Goal: Task Accomplishment & Management: Use online tool/utility

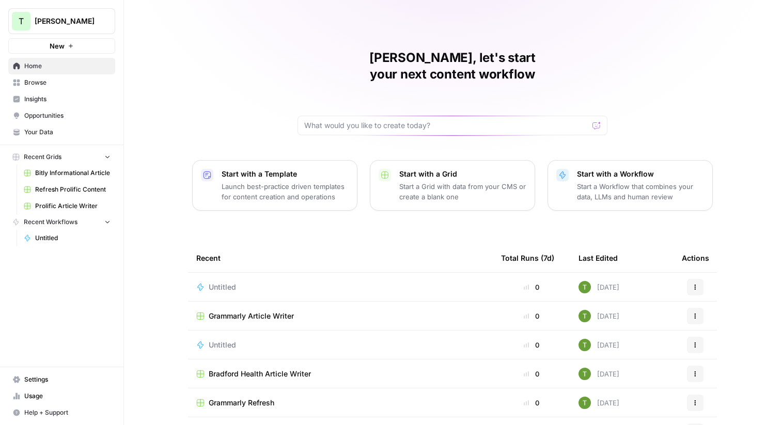
click at [170, 45] on div "[PERSON_NAME], let's start your next content workflow Start with a Template Lau…" at bounding box center [452, 246] width 657 height 492
click at [24, 87] on link "Browse" at bounding box center [61, 82] width 107 height 17
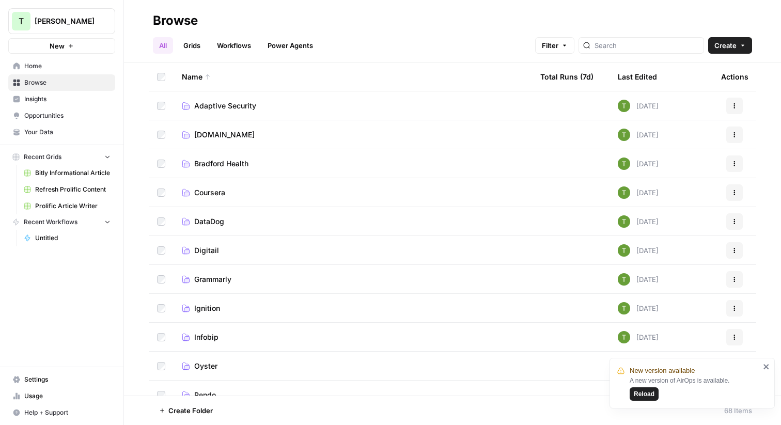
click at [432, 31] on div "All Grids Workflows Power Agents Filter Create" at bounding box center [452, 41] width 599 height 25
click at [213, 106] on span "Adaptive Security" at bounding box center [225, 106] width 62 height 10
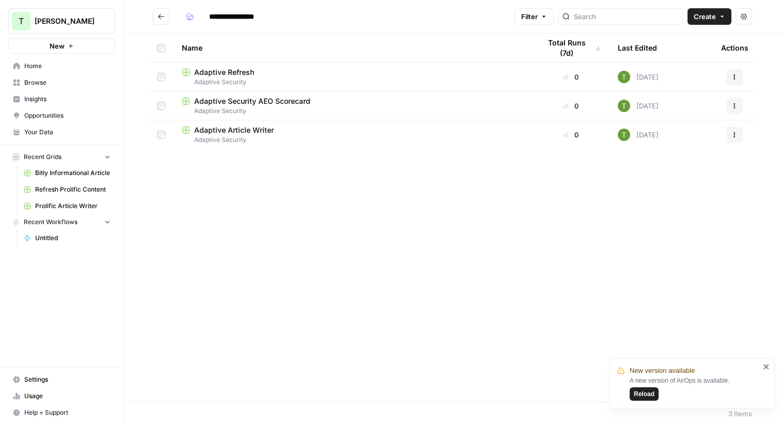
click at [164, 14] on icon "Go back" at bounding box center [161, 16] width 7 height 7
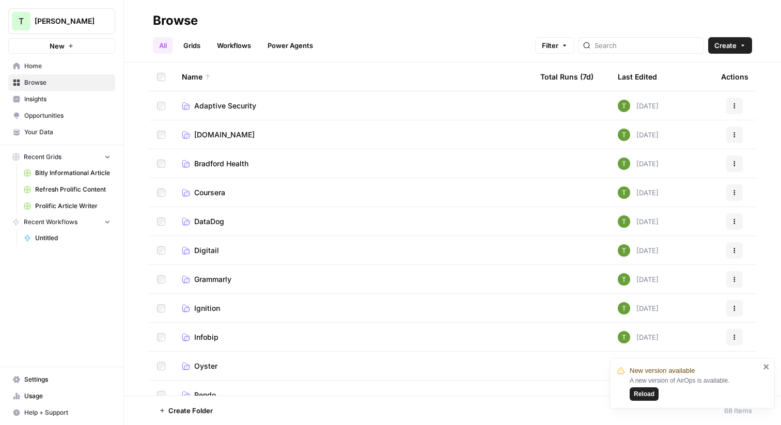
click at [220, 140] on td "[DOMAIN_NAME]" at bounding box center [353, 134] width 359 height 28
click at [208, 189] on span "Coursera" at bounding box center [209, 193] width 31 height 10
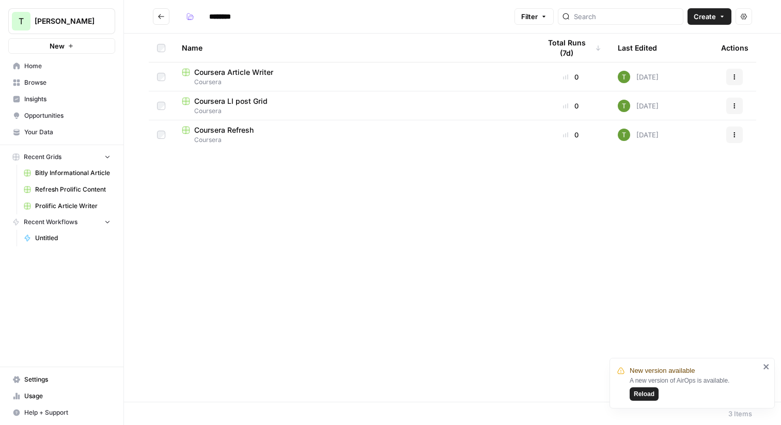
click at [210, 71] on span "Coursera Article Writer" at bounding box center [233, 72] width 79 height 10
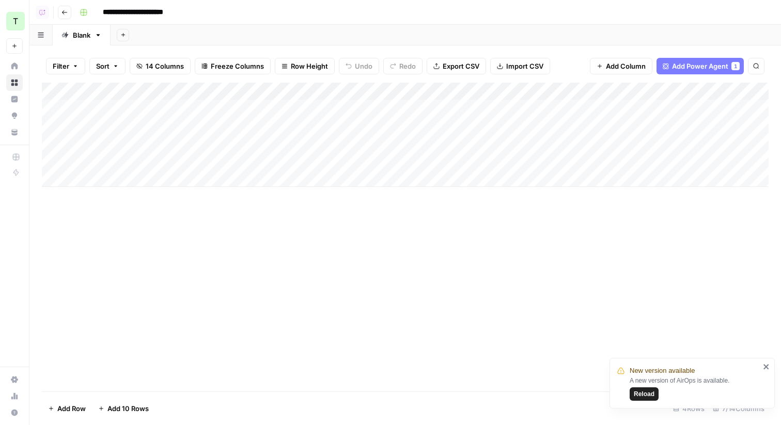
click at [453, 91] on div "Add Column" at bounding box center [405, 135] width 727 height 104
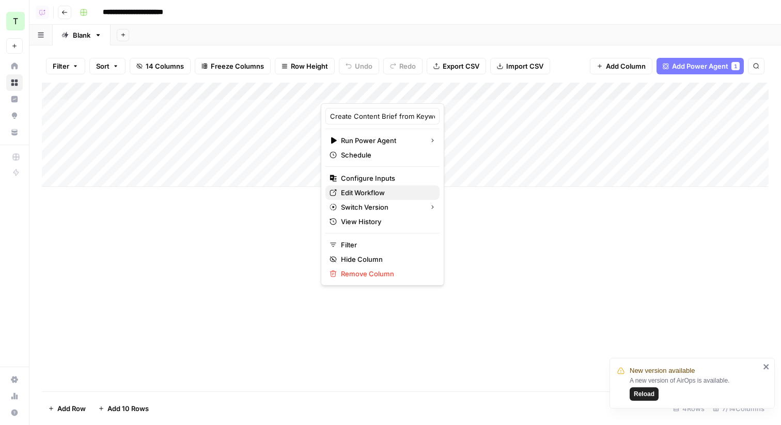
click at [367, 194] on span "Edit Workflow" at bounding box center [386, 193] width 90 height 10
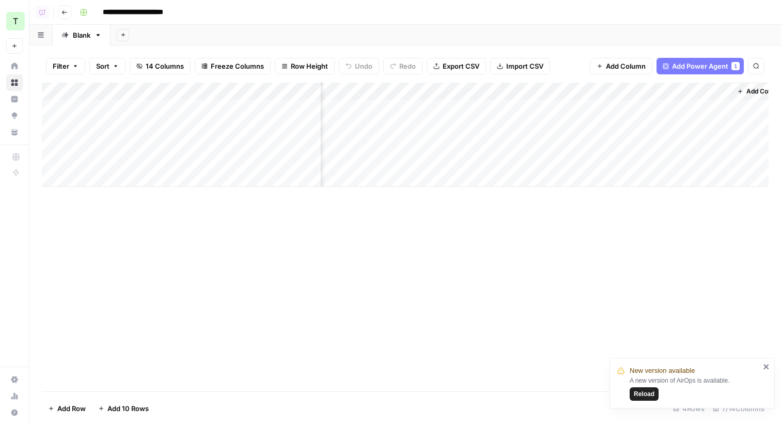
scroll to position [0, 336]
click at [597, 90] on div "Add Column" at bounding box center [405, 135] width 727 height 104
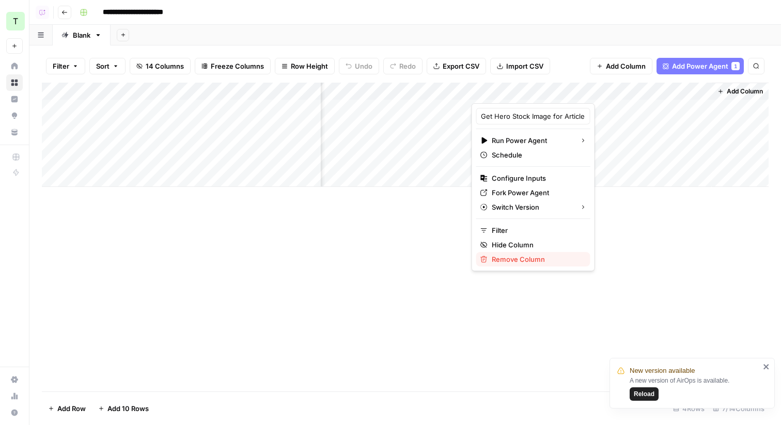
click at [517, 256] on span "Remove Column" at bounding box center [537, 259] width 90 height 10
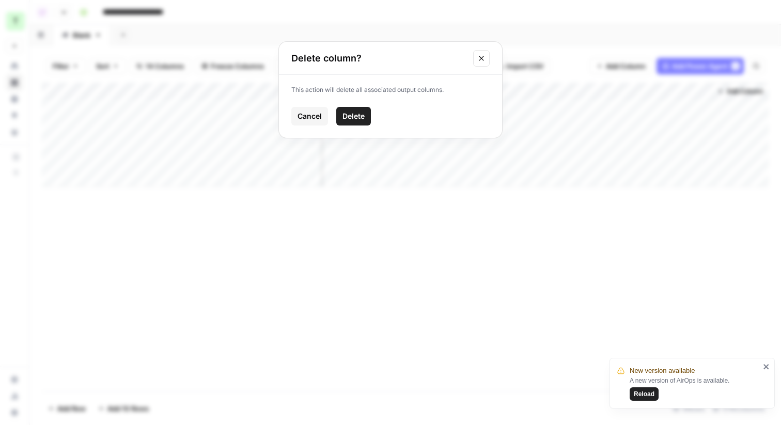
click at [356, 120] on span "Delete" at bounding box center [354, 116] width 22 height 10
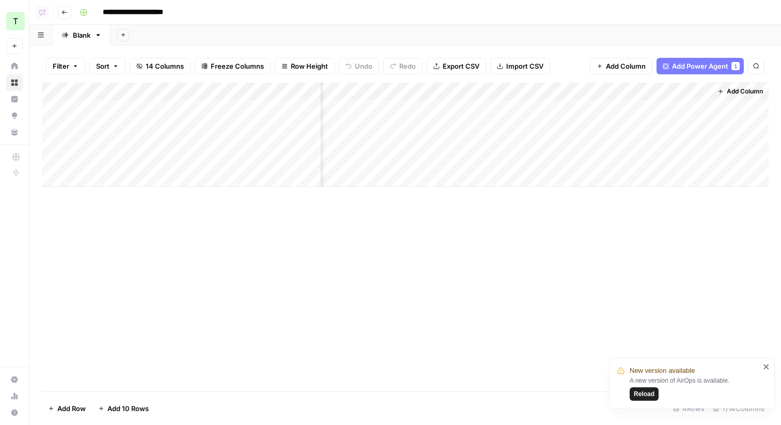
scroll to position [0, 97]
click at [739, 95] on span "Add Column" at bounding box center [745, 91] width 36 height 9
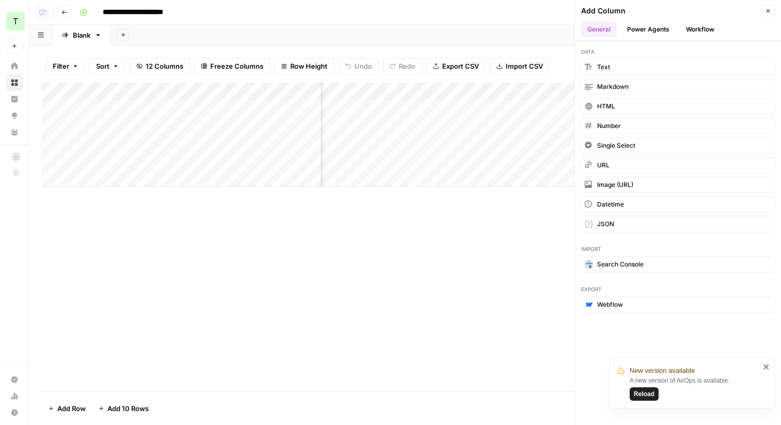
click at [646, 28] on button "Power Agents" at bounding box center [648, 29] width 55 height 15
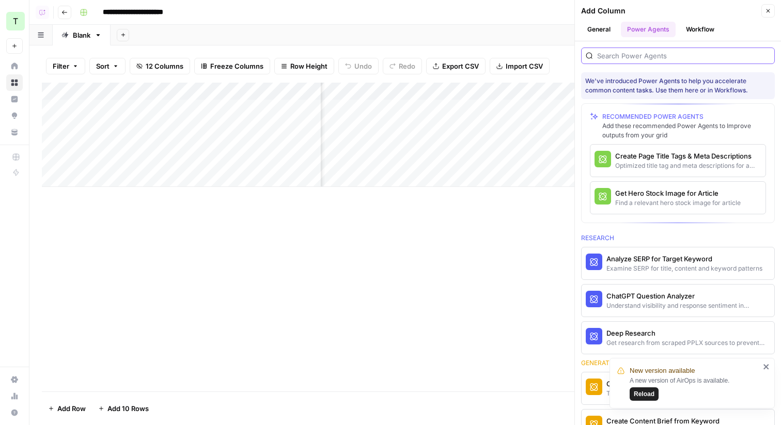
click at [628, 56] on input "search" at bounding box center [683, 56] width 173 height 10
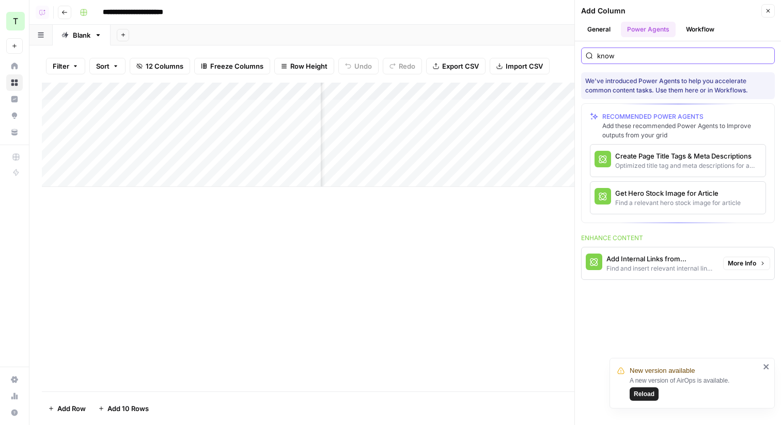
type input "know"
click at [651, 269] on div "Find and insert relevant internal links from sitemap" at bounding box center [660, 268] width 108 height 9
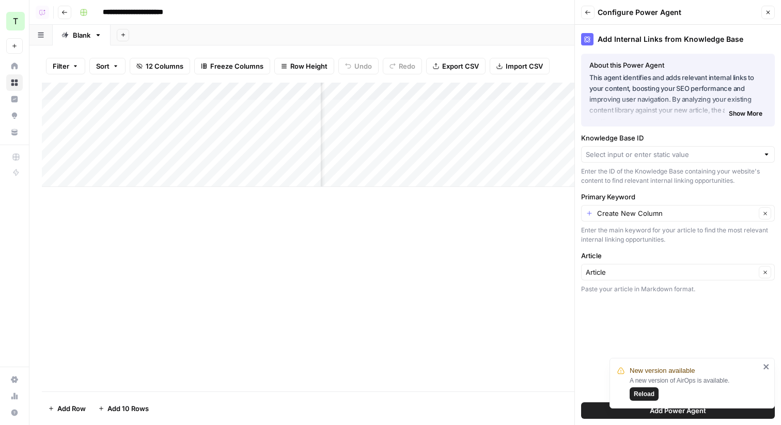
click at [659, 160] on div at bounding box center [678, 154] width 194 height 17
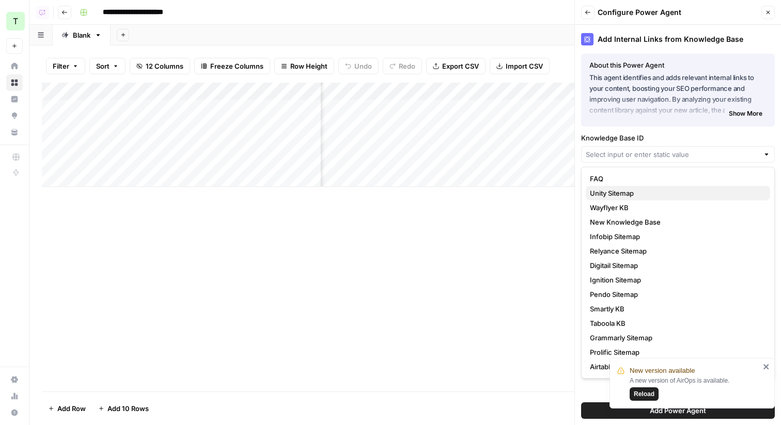
click at [618, 192] on span "Unity Sitemap" at bounding box center [676, 193] width 172 height 10
type input "Unity Sitemap"
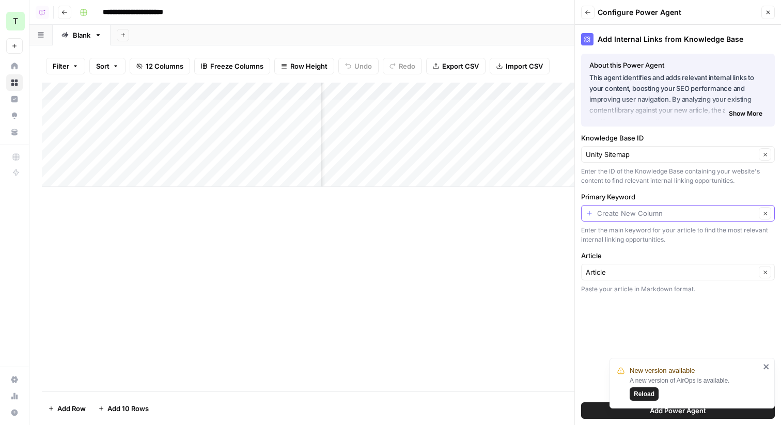
click at [637, 214] on input "Primary Keyword" at bounding box center [676, 213] width 159 height 10
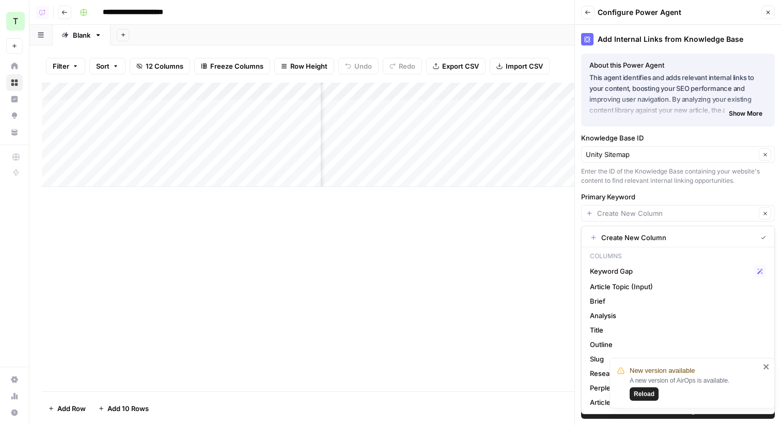
type input "Create New Column"
click at [711, 188] on div "Add Internal Links from Knowledge Base About this Power Agent This agent identi…" at bounding box center [678, 225] width 206 height 400
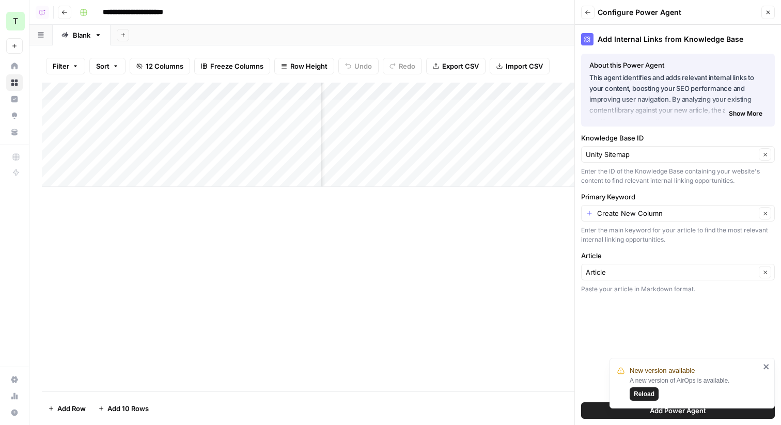
click at [768, 12] on icon "button" at bounding box center [768, 12] width 6 height 6
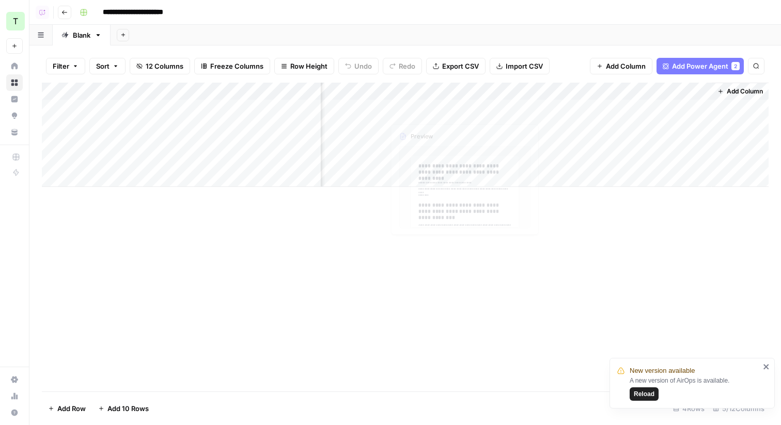
scroll to position [0, 0]
click at [455, 90] on div "Add Column" at bounding box center [405, 135] width 727 height 104
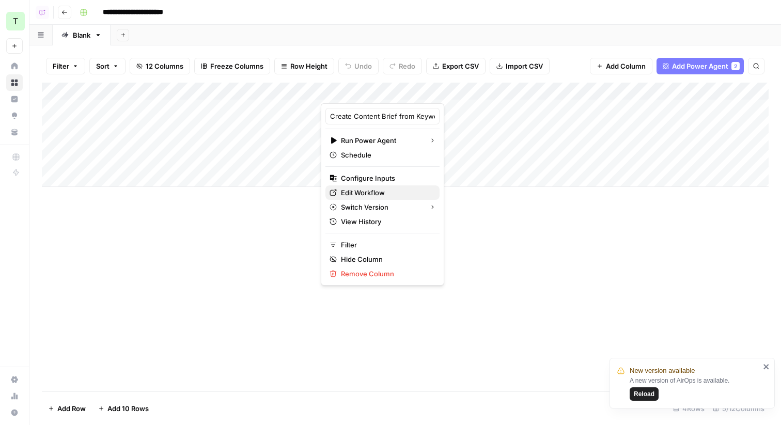
click at [357, 193] on span "Edit Workflow" at bounding box center [386, 193] width 90 height 10
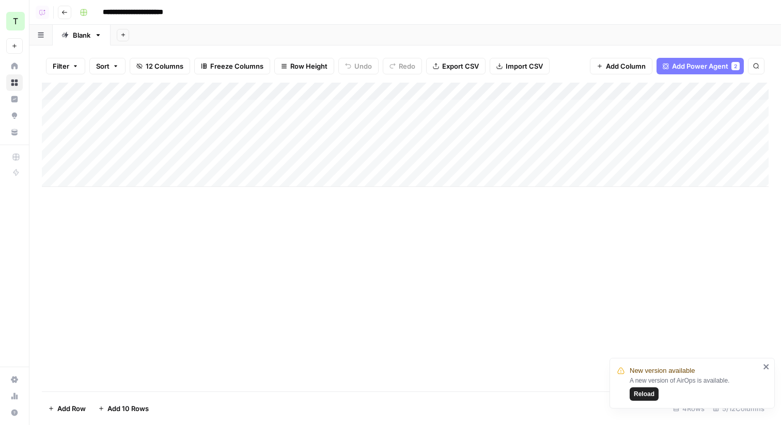
click at [454, 91] on div "Add Column" at bounding box center [405, 135] width 727 height 104
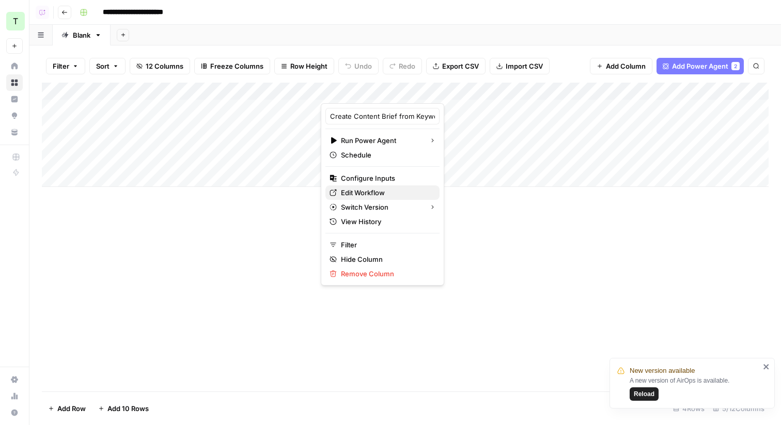
click at [351, 190] on span "Edit Workflow" at bounding box center [386, 193] width 90 height 10
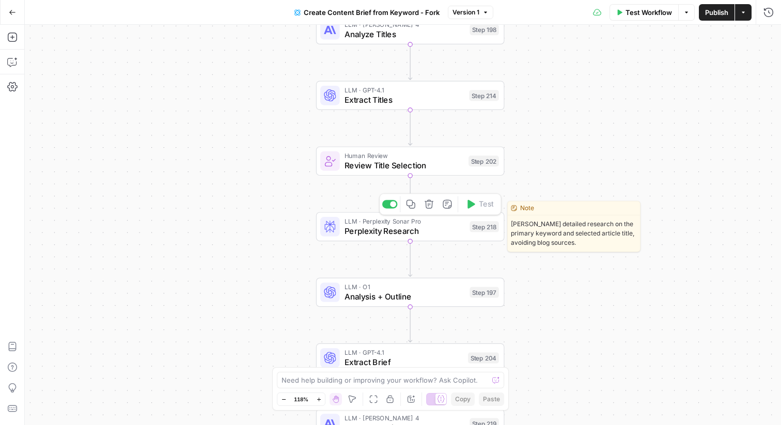
click at [364, 232] on span "Perplexity Research" at bounding box center [405, 231] width 120 height 12
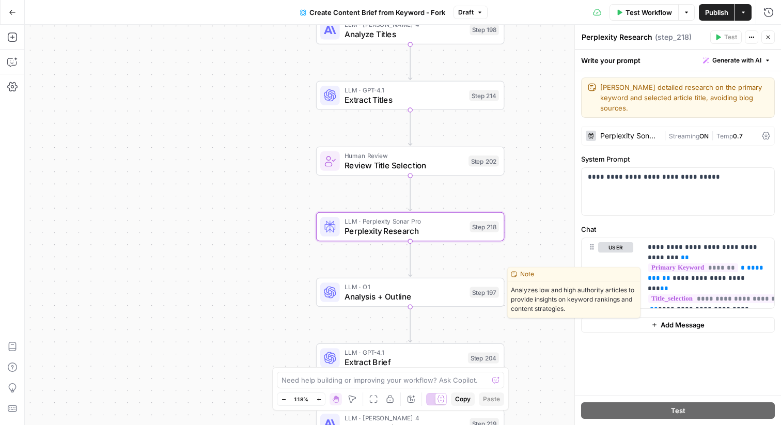
click at [411, 300] on span "Analysis + Outline" at bounding box center [405, 296] width 120 height 12
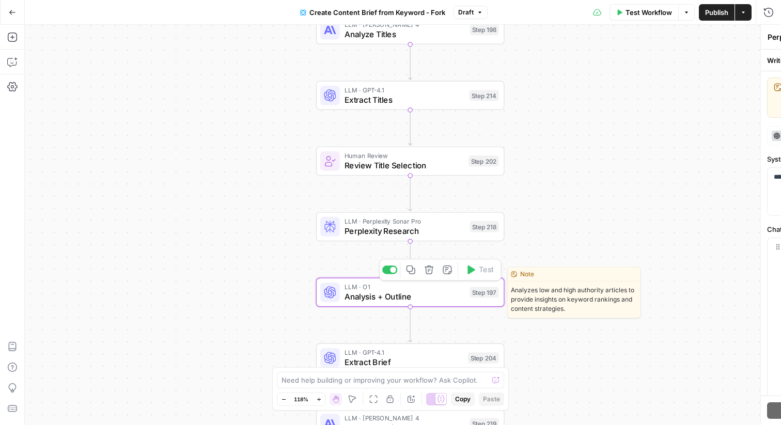
type textarea "Analysis + Outline"
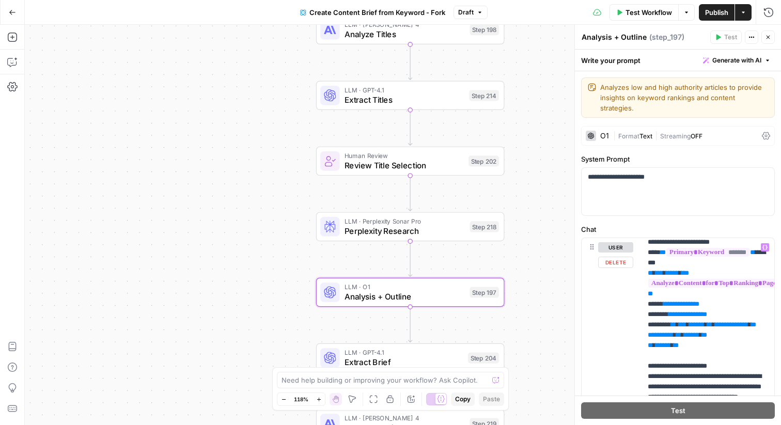
scroll to position [938, 0]
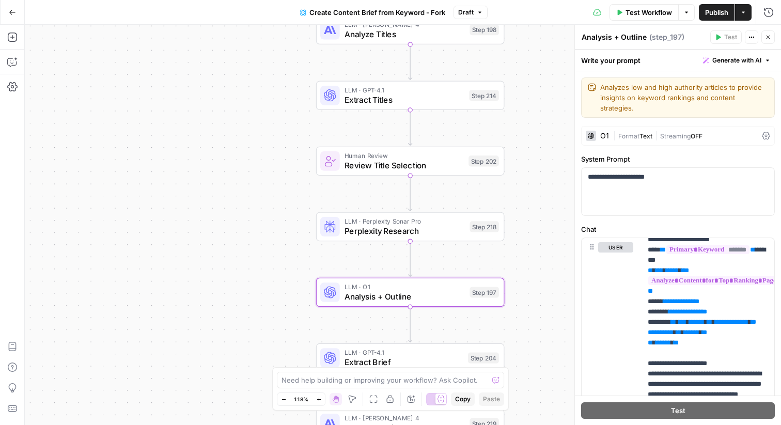
click at [772, 37] on button "Close" at bounding box center [767, 36] width 13 height 13
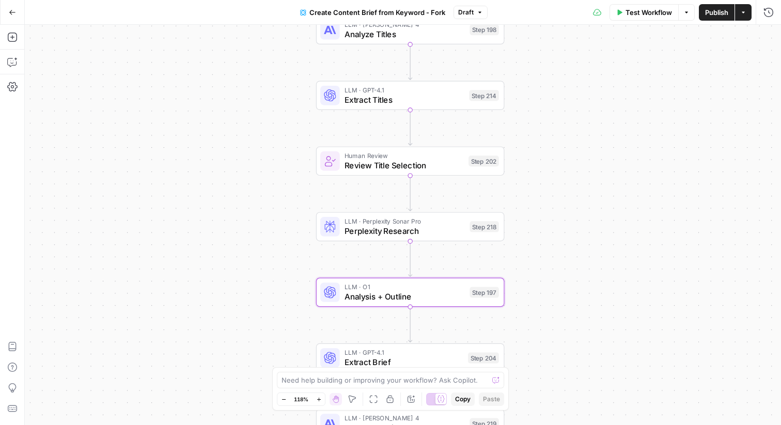
click at [10, 12] on icon "button" at bounding box center [12, 12] width 6 height 5
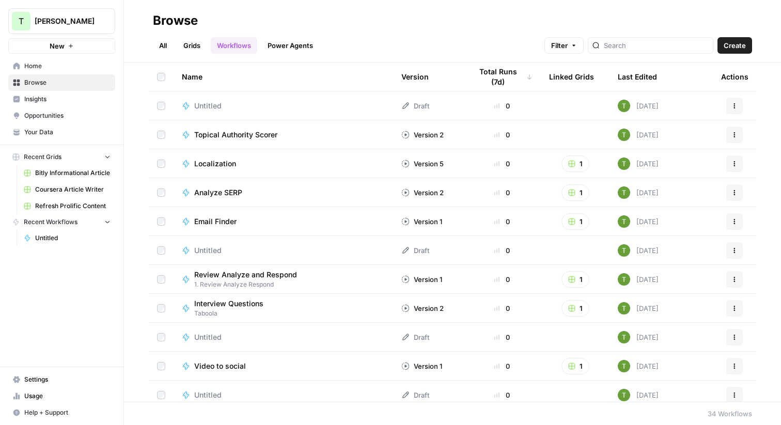
click at [35, 132] on span "Your Data" at bounding box center [67, 132] width 86 height 9
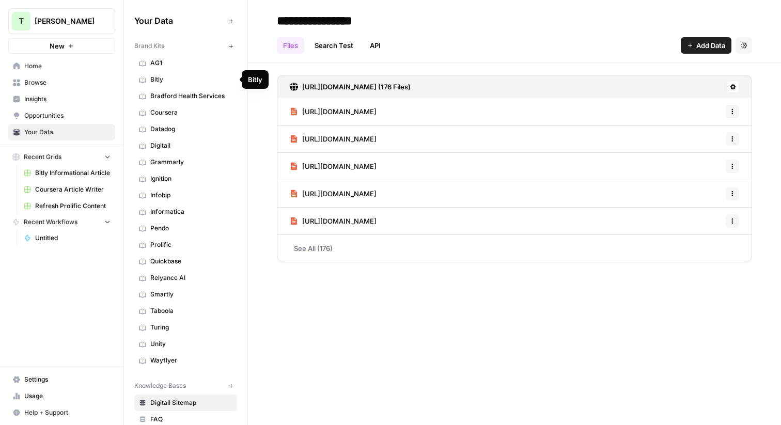
click at [163, 113] on span "Coursera" at bounding box center [191, 112] width 82 height 9
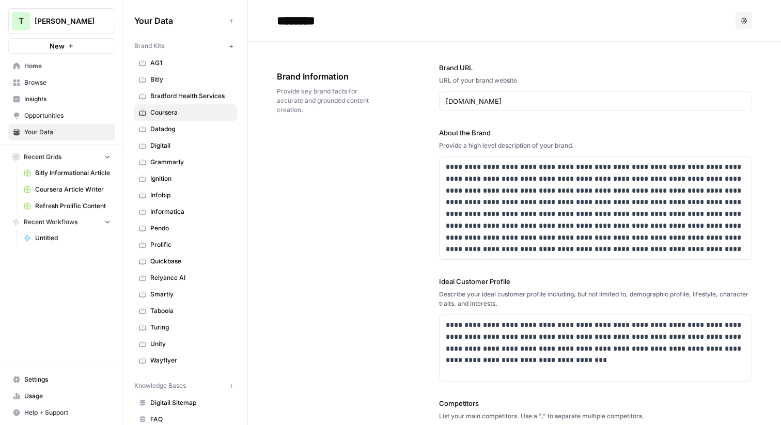
click at [28, 66] on span "Home" at bounding box center [67, 65] width 86 height 9
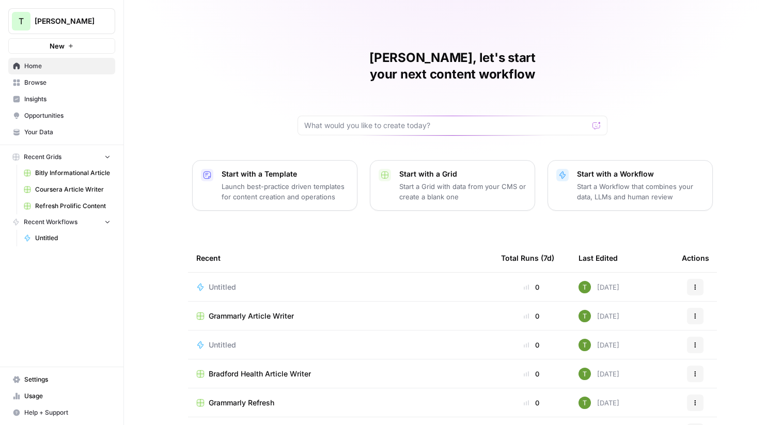
click at [27, 140] on link "Your Data" at bounding box center [61, 132] width 107 height 17
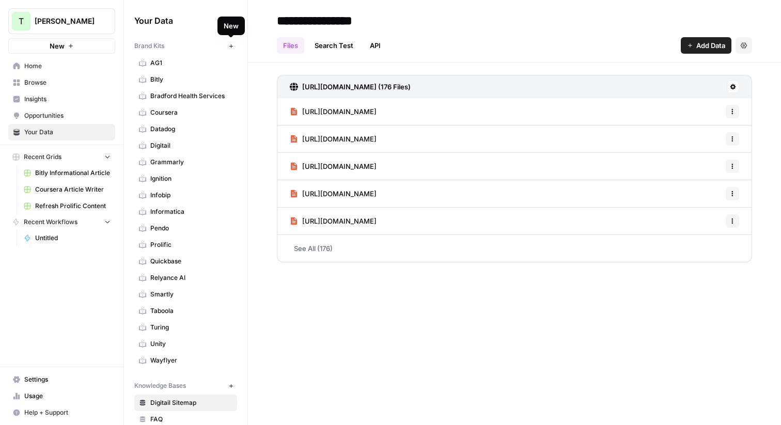
click at [228, 46] on icon "button" at bounding box center [231, 46] width 6 height 6
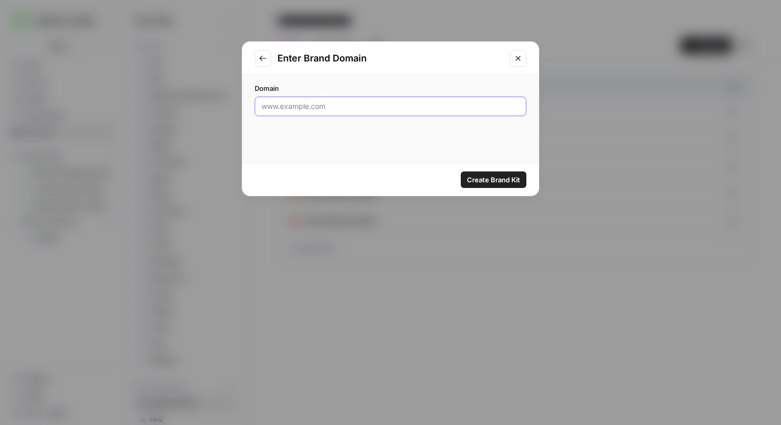
click at [296, 108] on input "Domain" at bounding box center [390, 106] width 258 height 10
click at [262, 58] on icon "Go to previous step" at bounding box center [263, 58] width 8 height 8
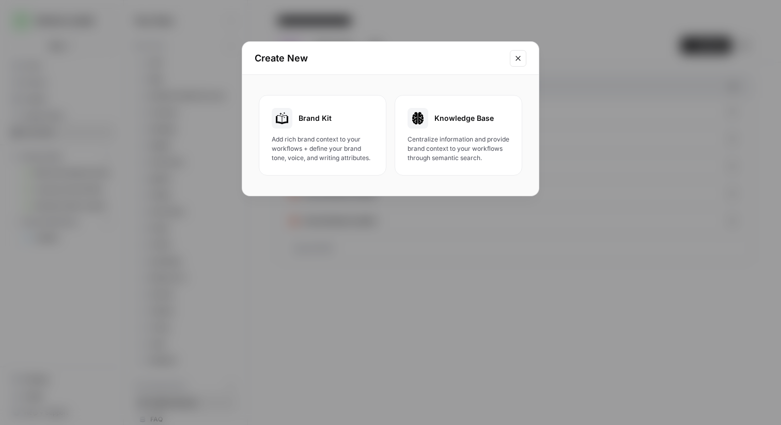
click at [520, 56] on icon "Close modal" at bounding box center [518, 58] width 5 height 5
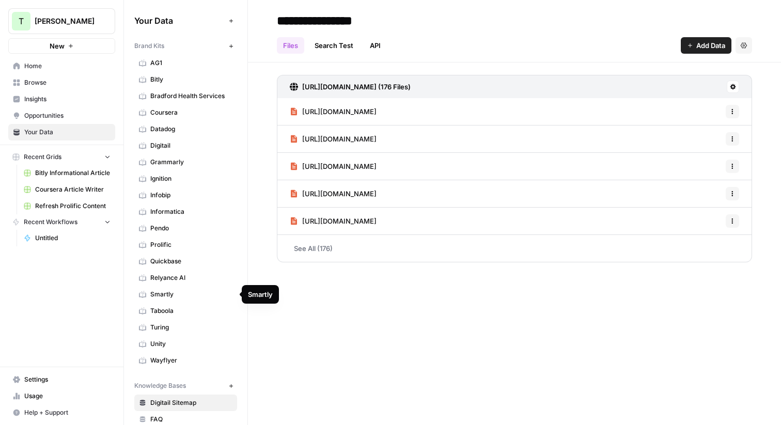
click at [165, 295] on span "Smartly" at bounding box center [191, 294] width 82 height 9
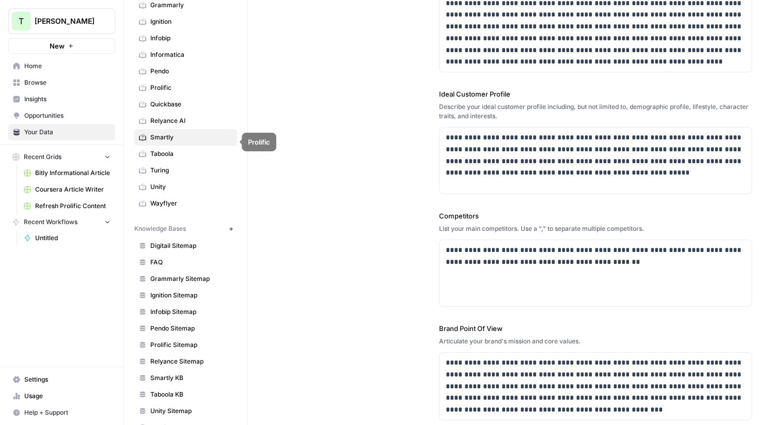
scroll to position [180, 0]
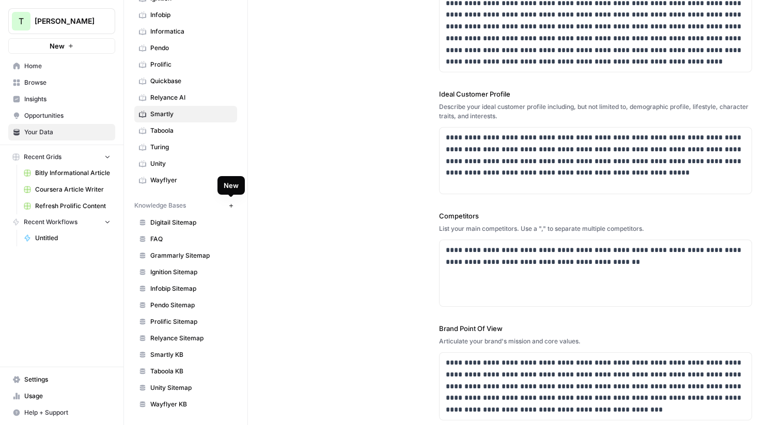
click at [229, 207] on icon "button" at bounding box center [231, 206] width 6 height 6
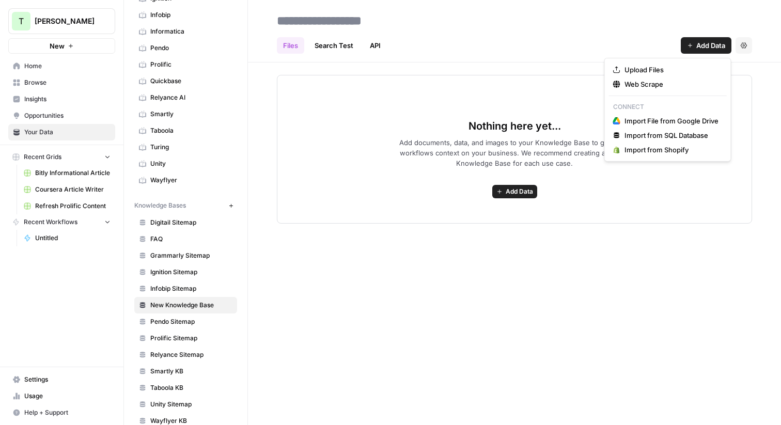
click at [706, 44] on span "Add Data" at bounding box center [710, 45] width 29 height 10
click at [636, 84] on span "Web Scrape" at bounding box center [672, 84] width 94 height 10
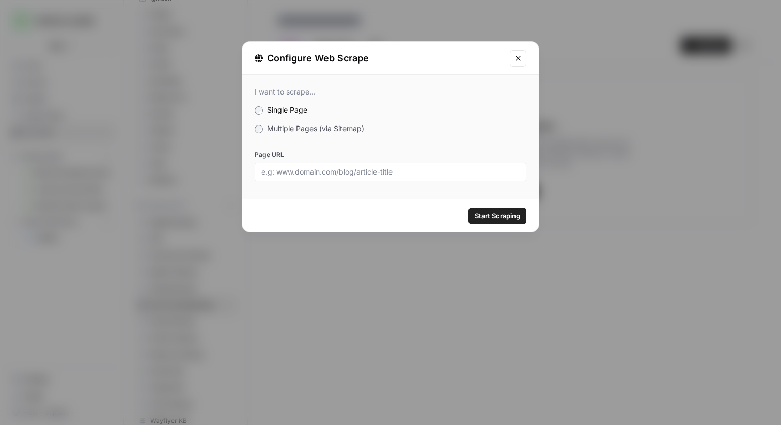
click at [265, 129] on label "Multiple Pages (via Sitemap)" at bounding box center [391, 128] width 272 height 10
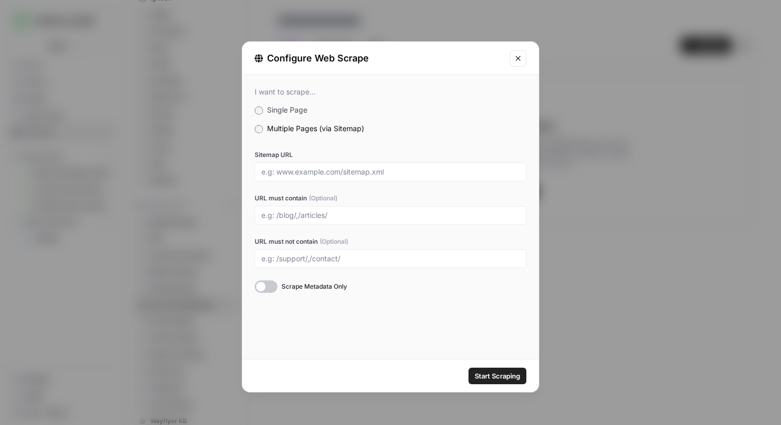
click at [519, 57] on icon "Close modal" at bounding box center [518, 58] width 5 height 5
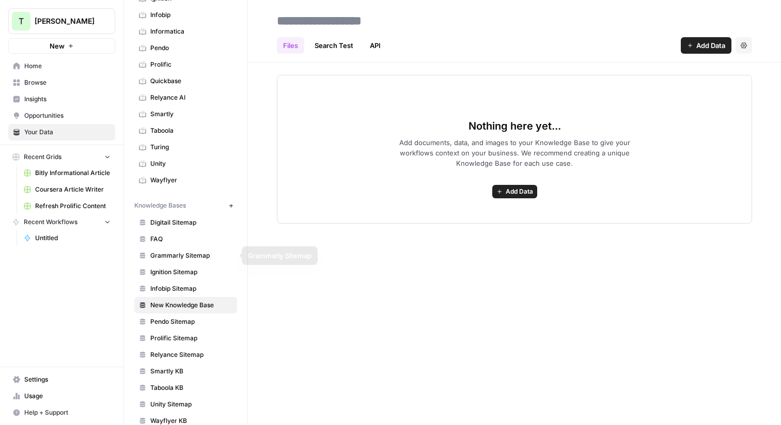
click at [164, 256] on span "Grammarly Sitemap" at bounding box center [191, 255] width 82 height 9
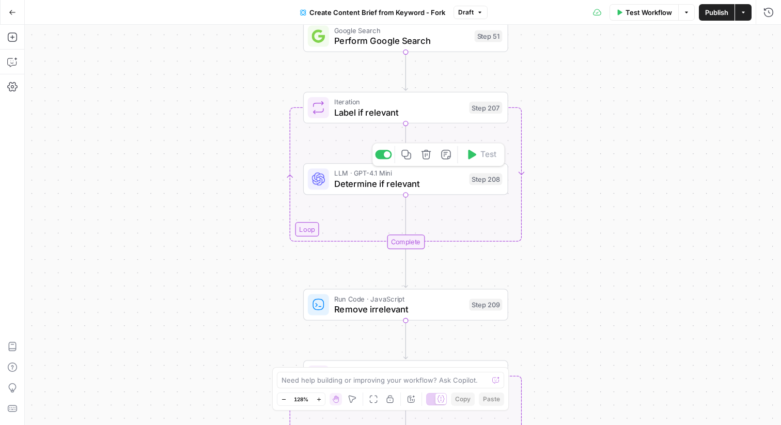
click at [360, 190] on span "Determine if relevant" at bounding box center [399, 183] width 130 height 13
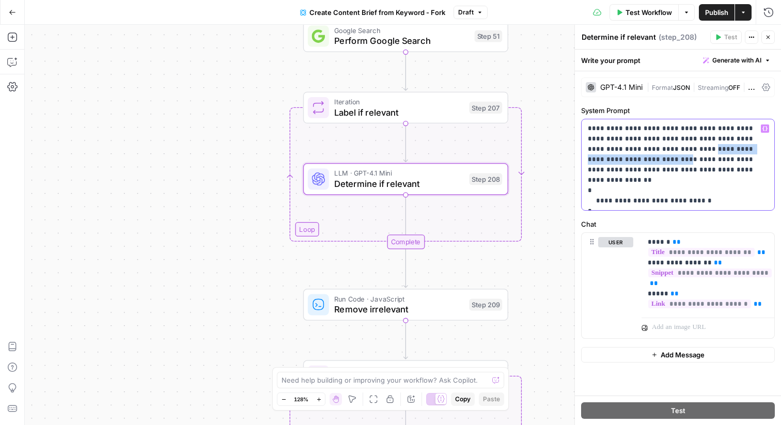
drag, startPoint x: 625, startPoint y: 150, endPoint x: 748, endPoint y: 152, distance: 123.0
click at [748, 152] on p "**********" at bounding box center [678, 164] width 180 height 83
click at [197, 242] on div "Workflow Set Inputs Inputs Google Search Perform Google Search Step 51 Loop Ite…" at bounding box center [403, 225] width 756 height 400
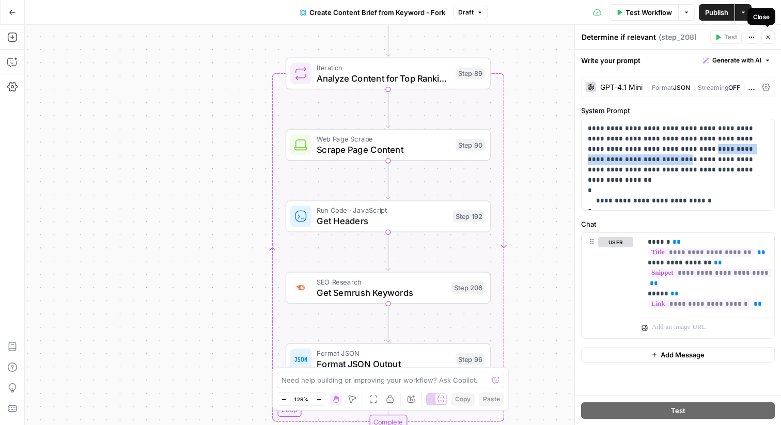
click at [767, 39] on icon "button" at bounding box center [768, 37] width 6 height 6
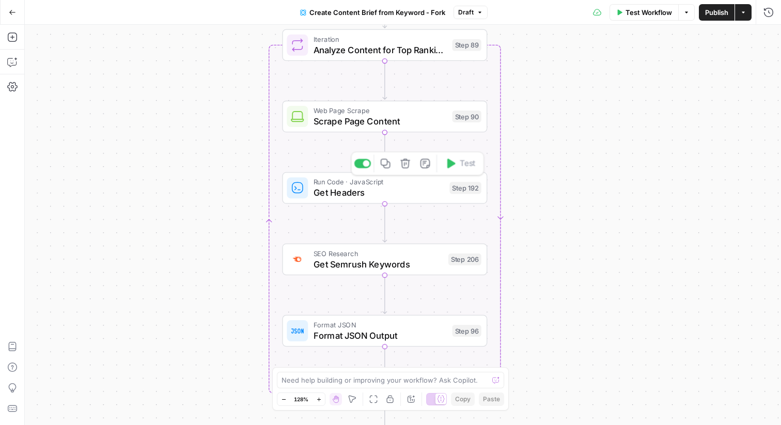
click at [339, 199] on div "Run Code · JavaScript Get Headers Step 192 Copy step Delete step Edit Note Test" at bounding box center [384, 188] width 205 height 32
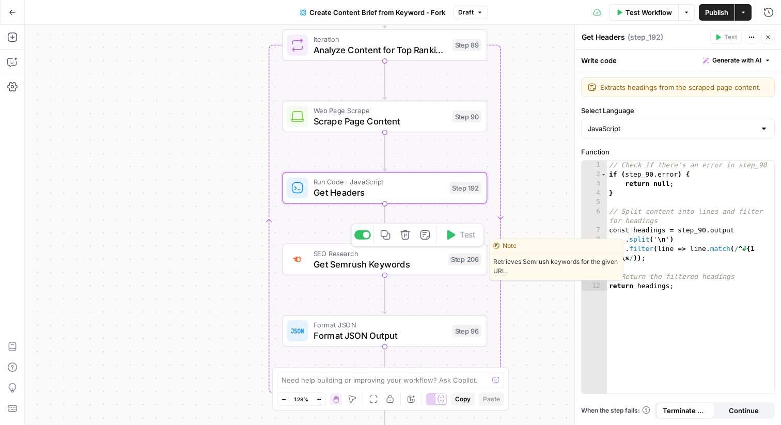
click at [324, 266] on span "Get Semrush Keywords" at bounding box center [379, 263] width 130 height 13
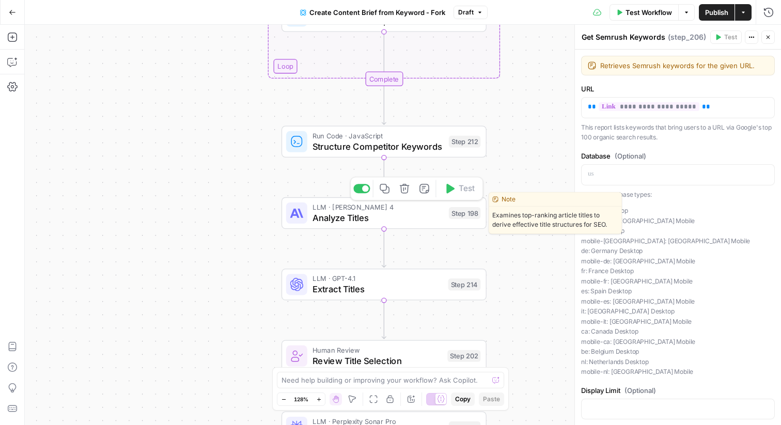
click at [321, 222] on span "Analyze Titles" at bounding box center [378, 217] width 131 height 13
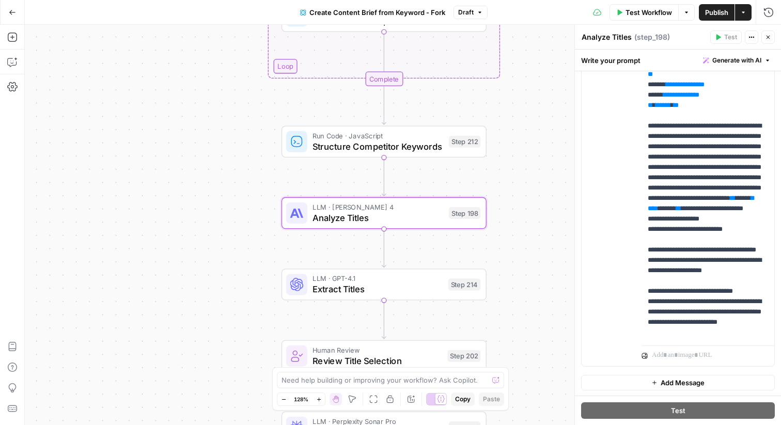
scroll to position [308, 0]
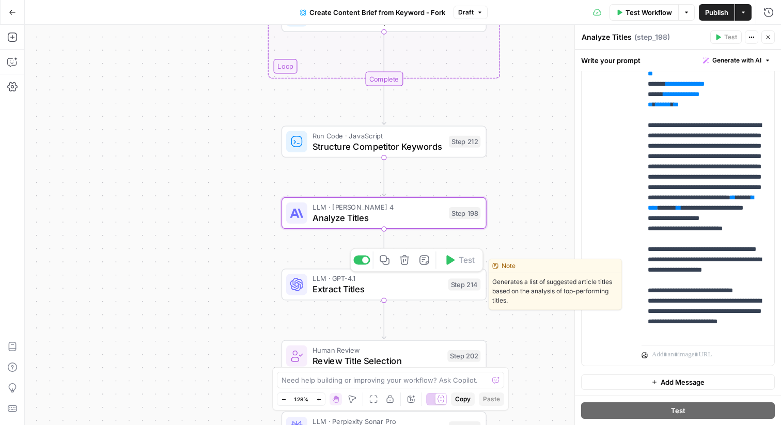
click at [388, 293] on span "Extract Titles" at bounding box center [378, 289] width 130 height 13
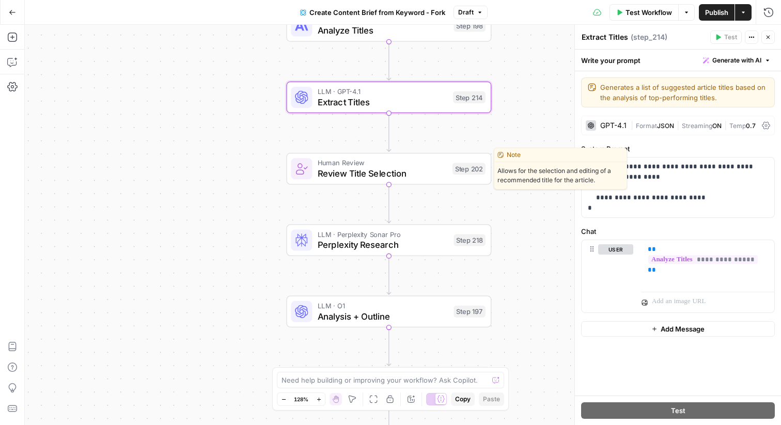
click at [354, 175] on span "Review Title Selection" at bounding box center [383, 173] width 130 height 13
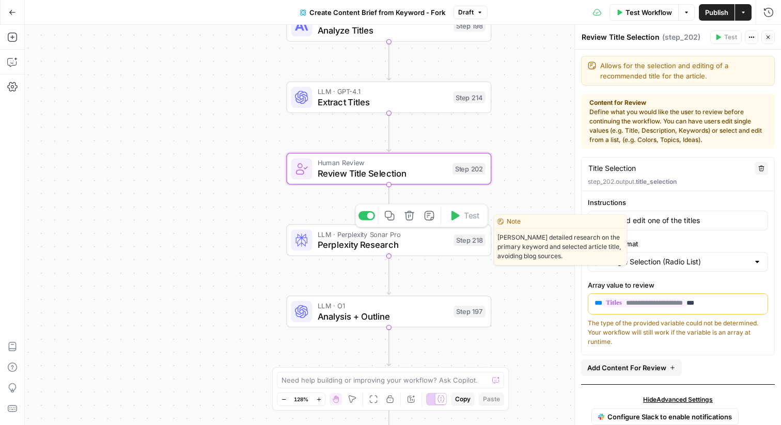
click at [352, 251] on span "Perplexity Research" at bounding box center [383, 244] width 131 height 13
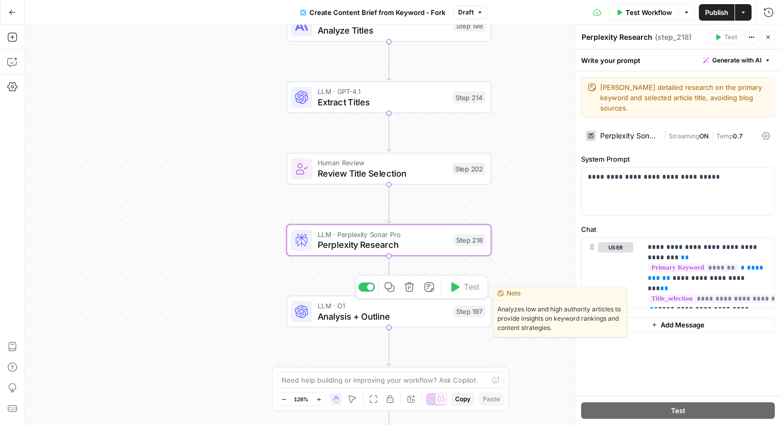
click at [351, 318] on span "Analysis + Outline" at bounding box center [383, 315] width 131 height 13
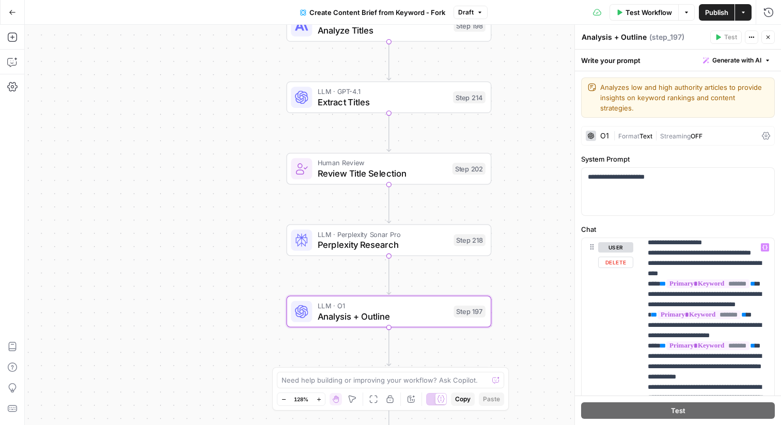
scroll to position [737, 0]
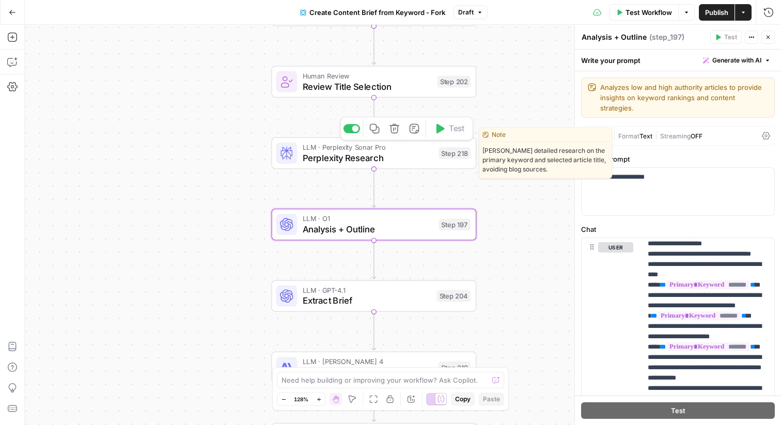
click at [310, 164] on span "Perplexity Research" at bounding box center [368, 157] width 131 height 13
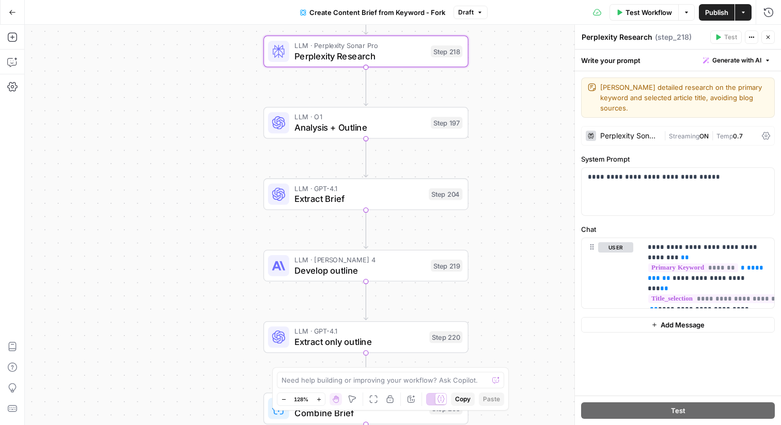
click at [767, 38] on icon "button" at bounding box center [769, 38] width 4 height 4
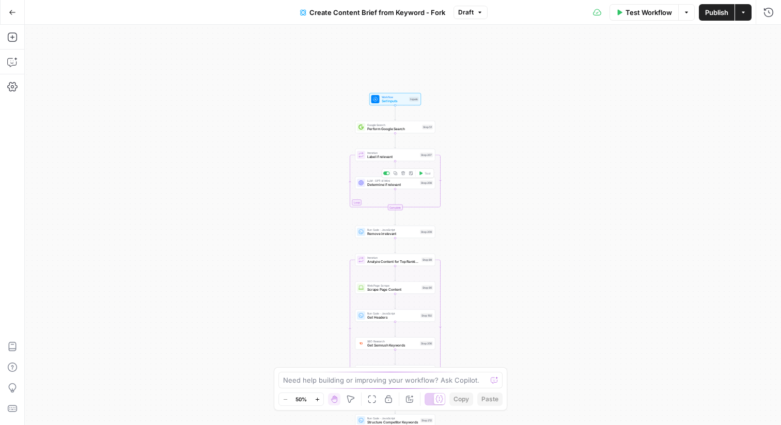
click at [380, 185] on span "Determine if relevant" at bounding box center [392, 184] width 51 height 5
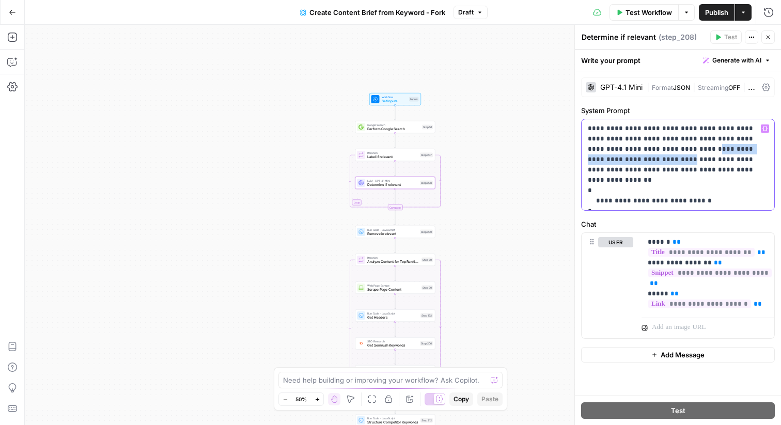
drag, startPoint x: 627, startPoint y: 150, endPoint x: 749, endPoint y: 149, distance: 121.9
click at [749, 149] on p "**********" at bounding box center [678, 164] width 180 height 83
click at [770, 40] on button "Close" at bounding box center [767, 36] width 13 height 13
